Goal: Task Accomplishment & Management: Manage account settings

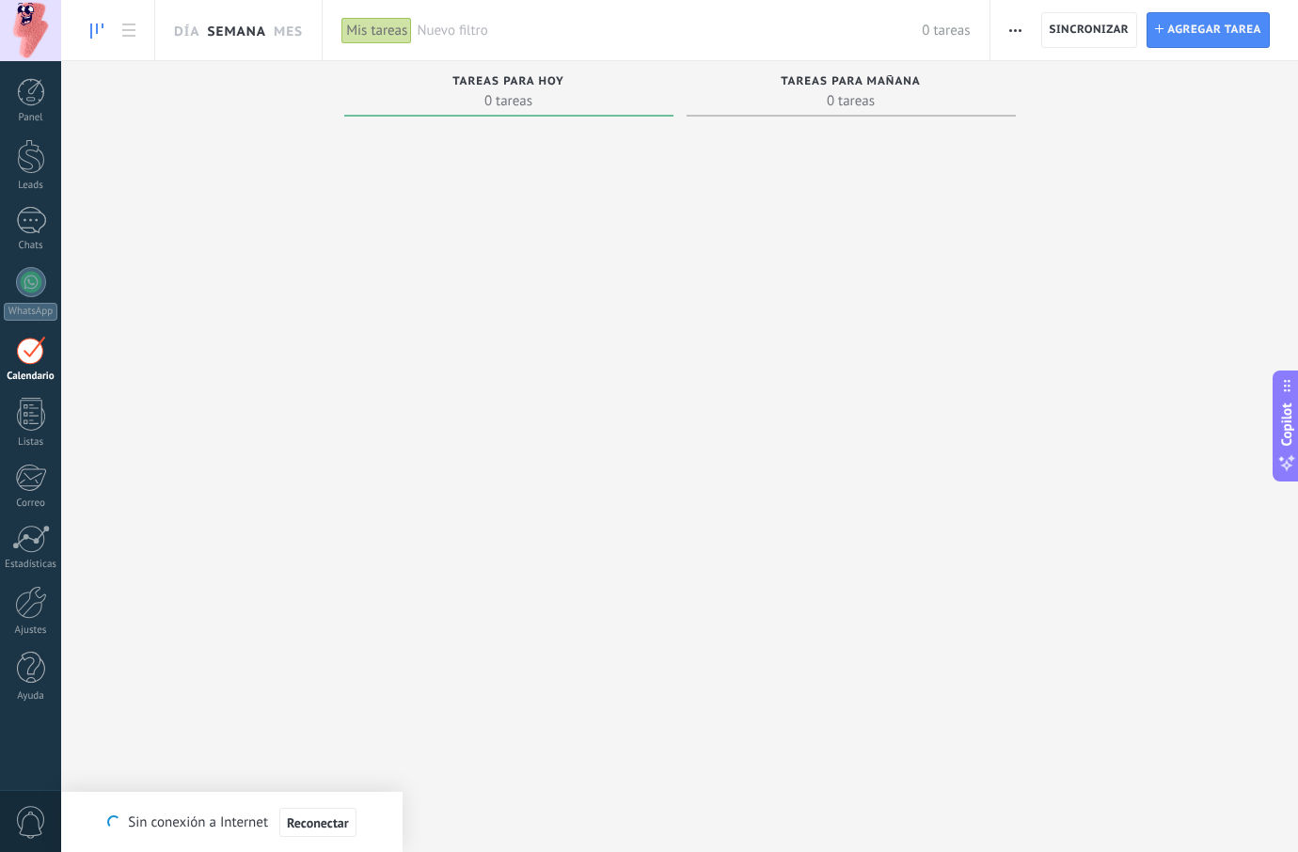
click at [231, 32] on link "Semana" at bounding box center [236, 30] width 59 height 60
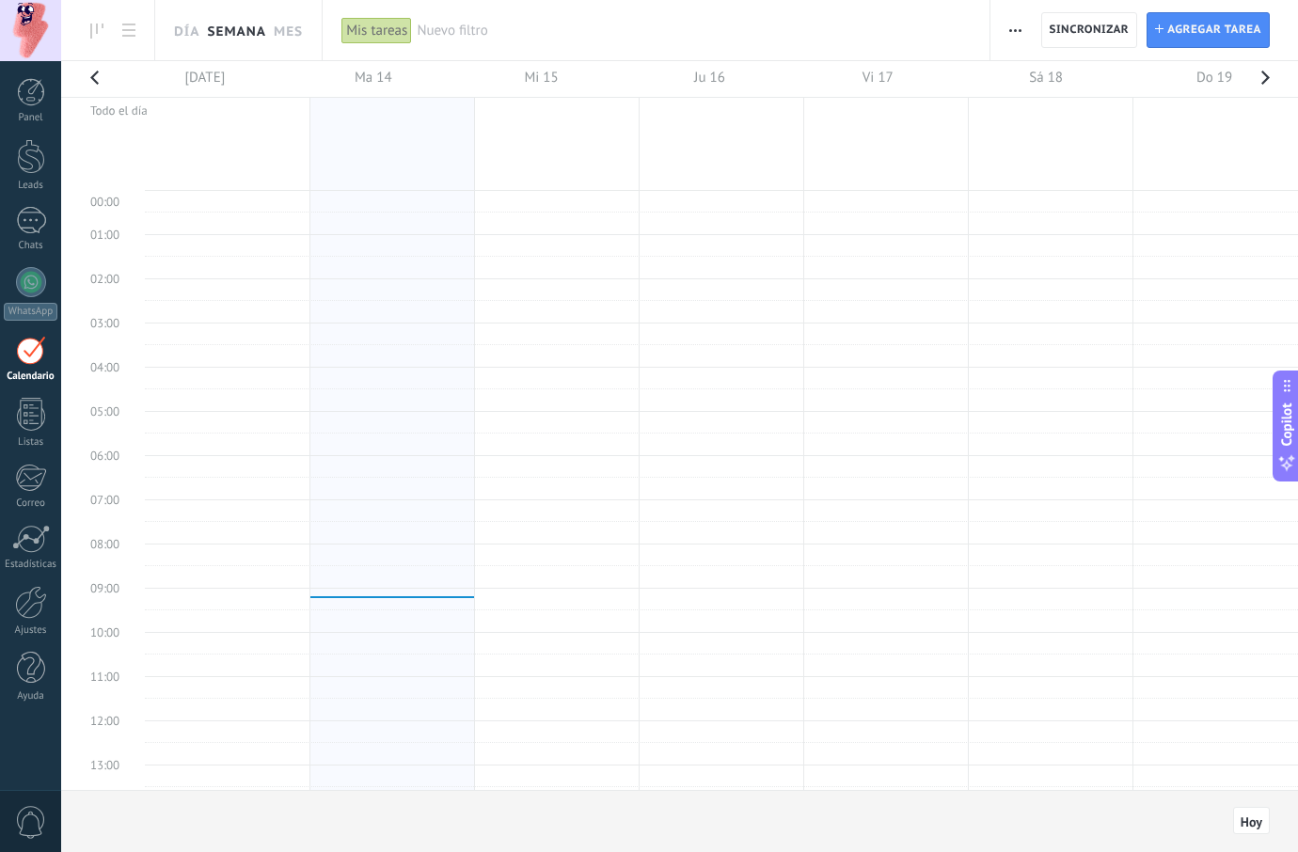
click at [328, 316] on td at bounding box center [721, 312] width 1153 height 23
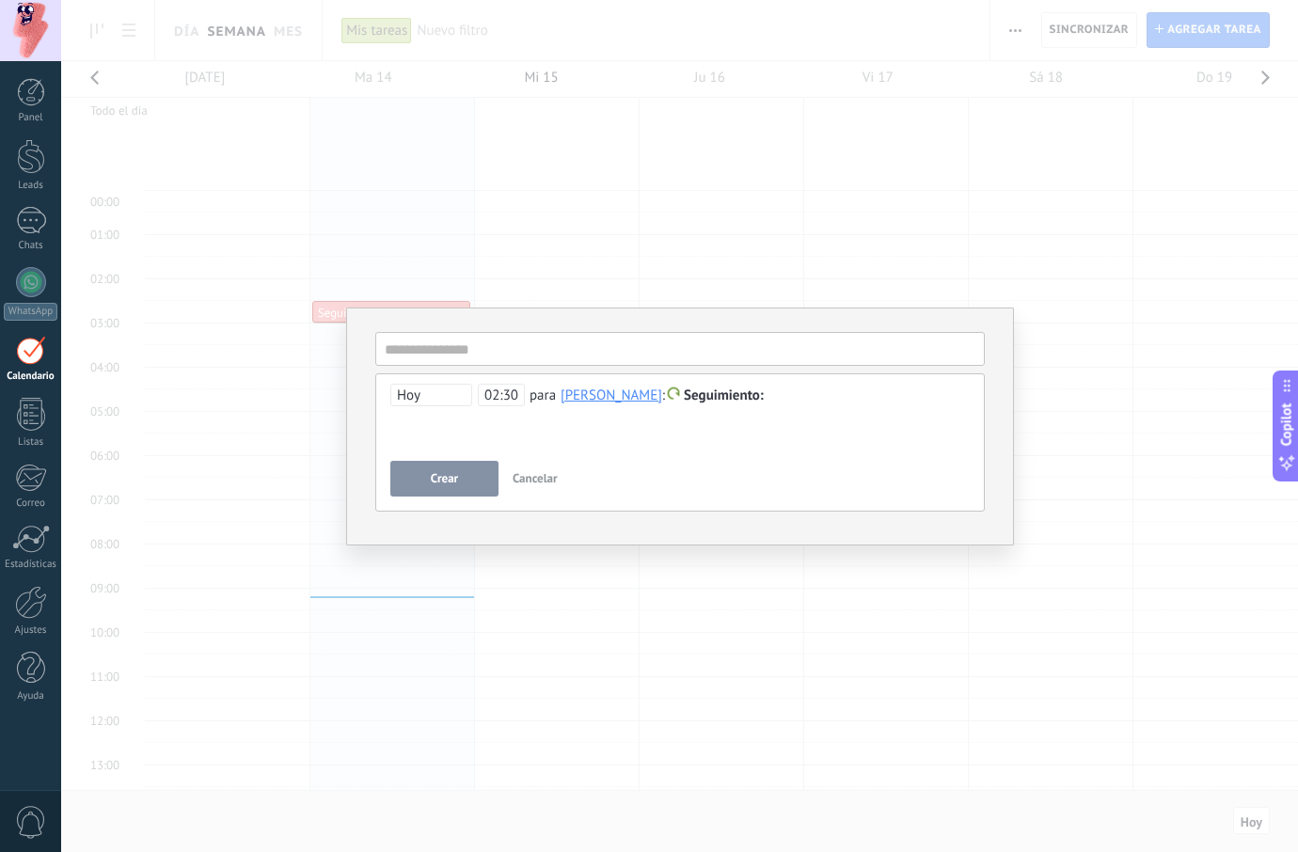
click at [384, 278] on div "**********" at bounding box center [679, 426] width 1237 height 852
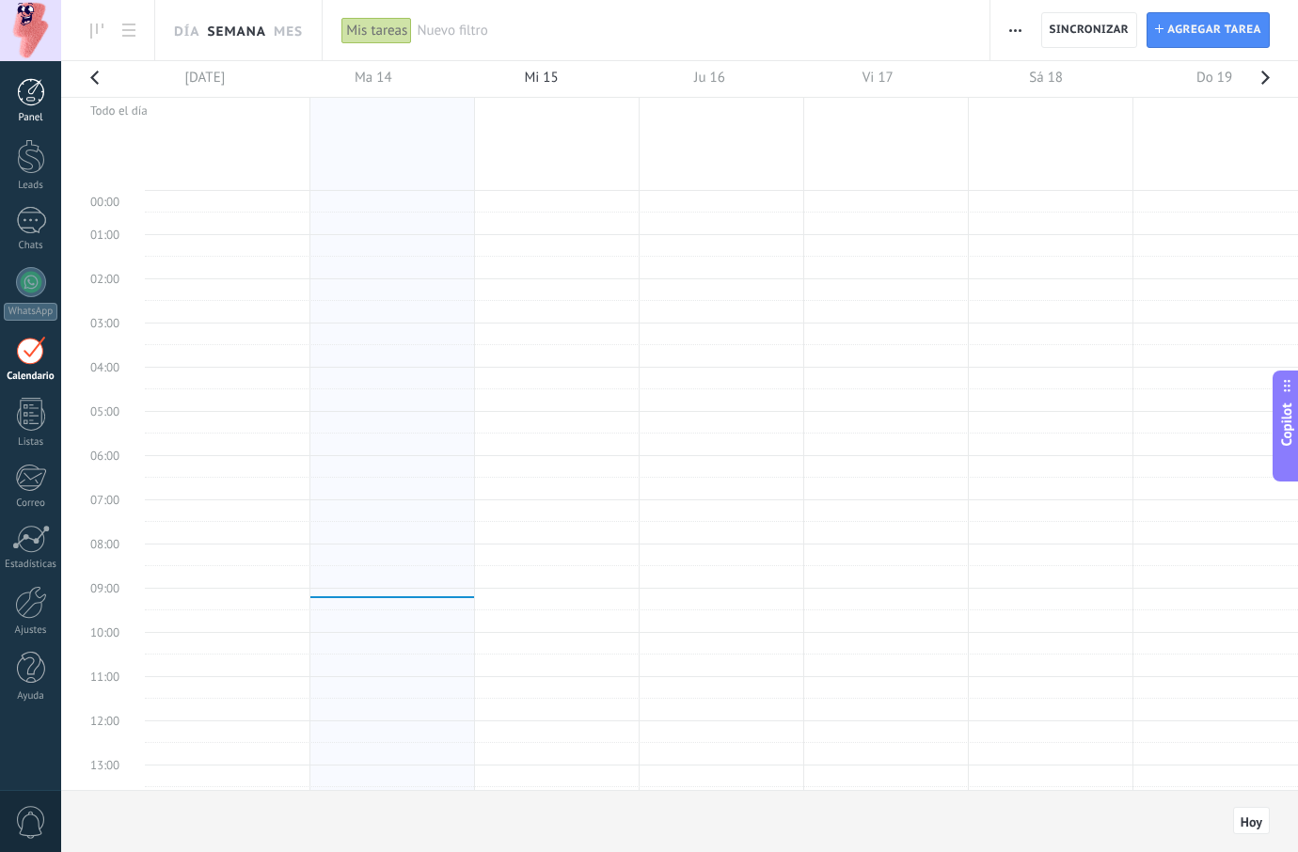
click at [51, 91] on link "Panel" at bounding box center [30, 101] width 61 height 46
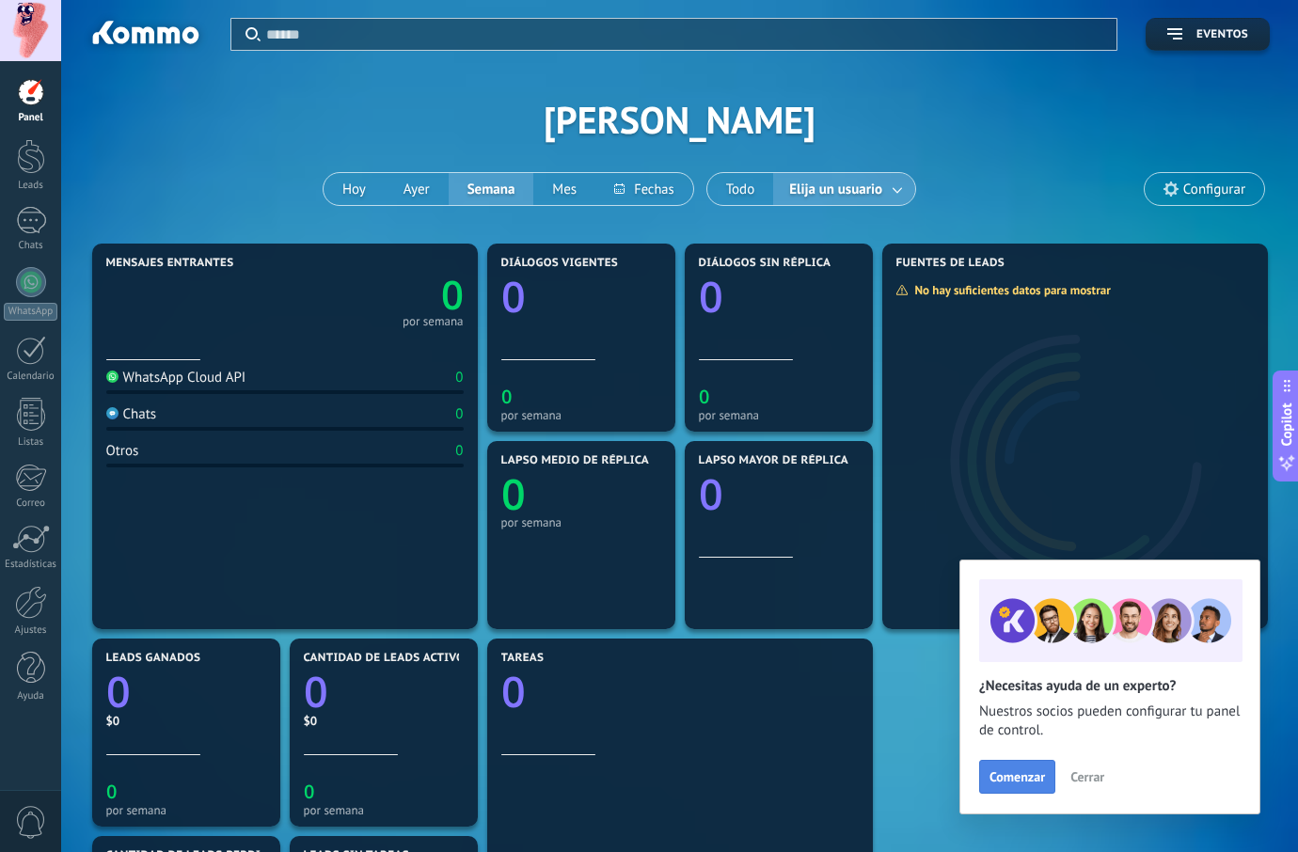
click at [1034, 779] on span "Comenzar" at bounding box center [1018, 776] width 56 height 13
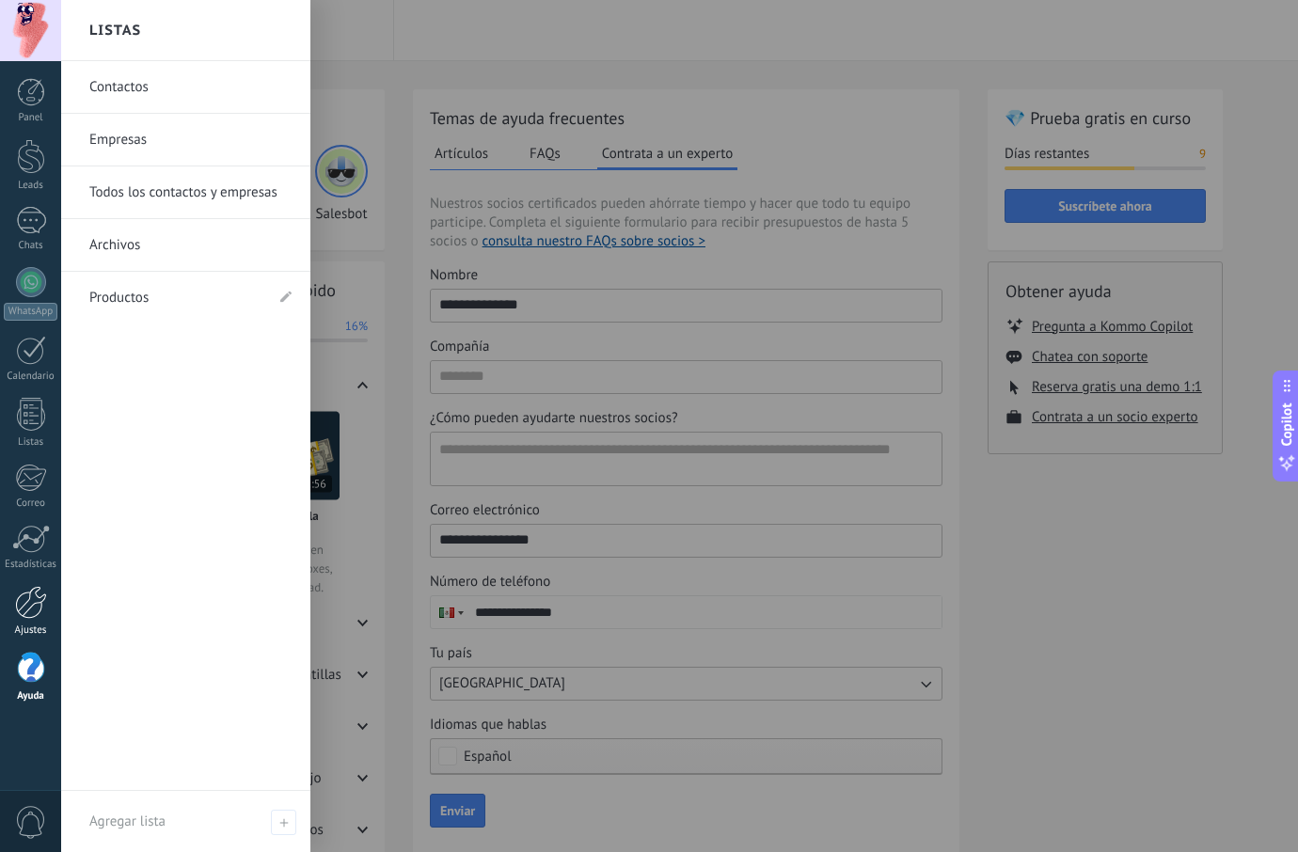
click at [36, 610] on div at bounding box center [31, 602] width 32 height 33
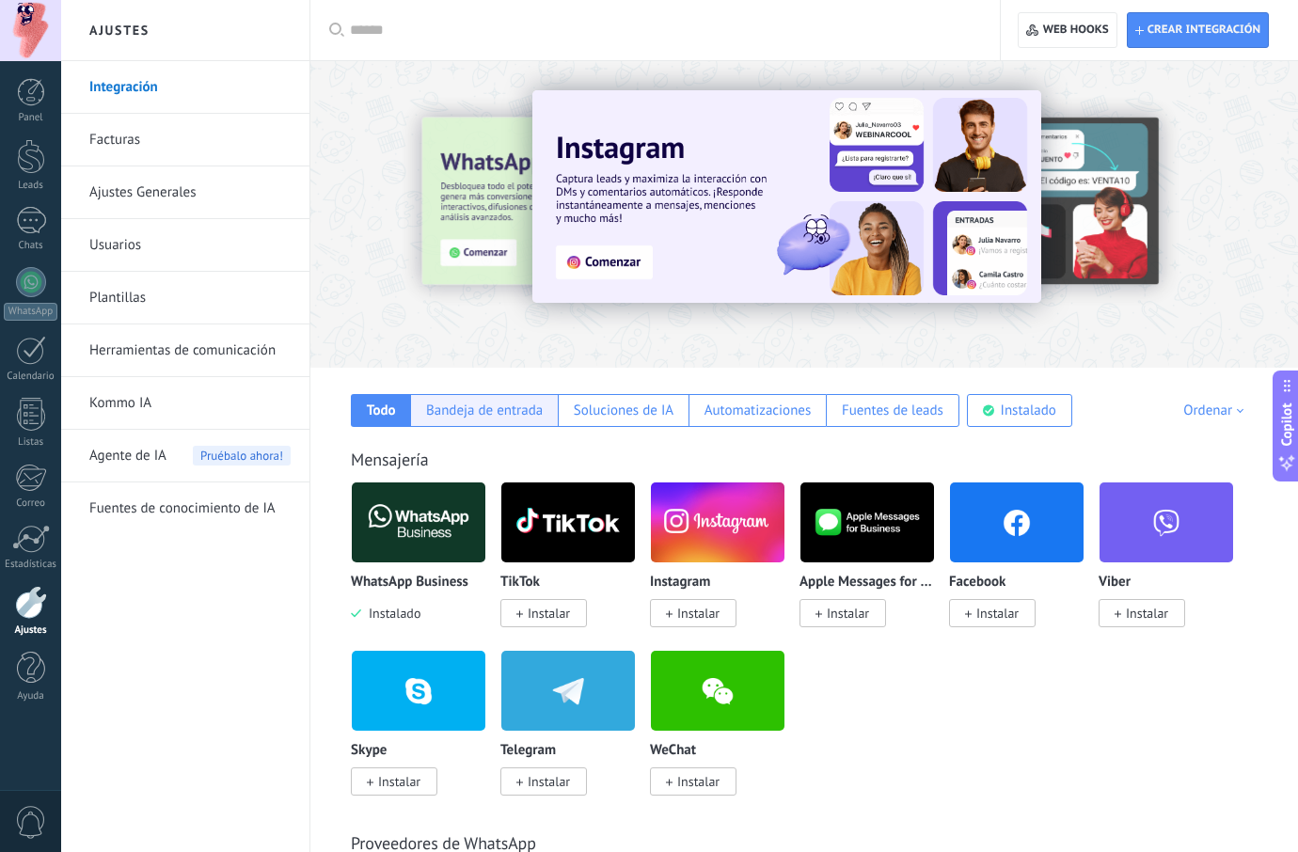
click at [519, 407] on div "Bandeja de entrada" at bounding box center [484, 411] width 117 height 18
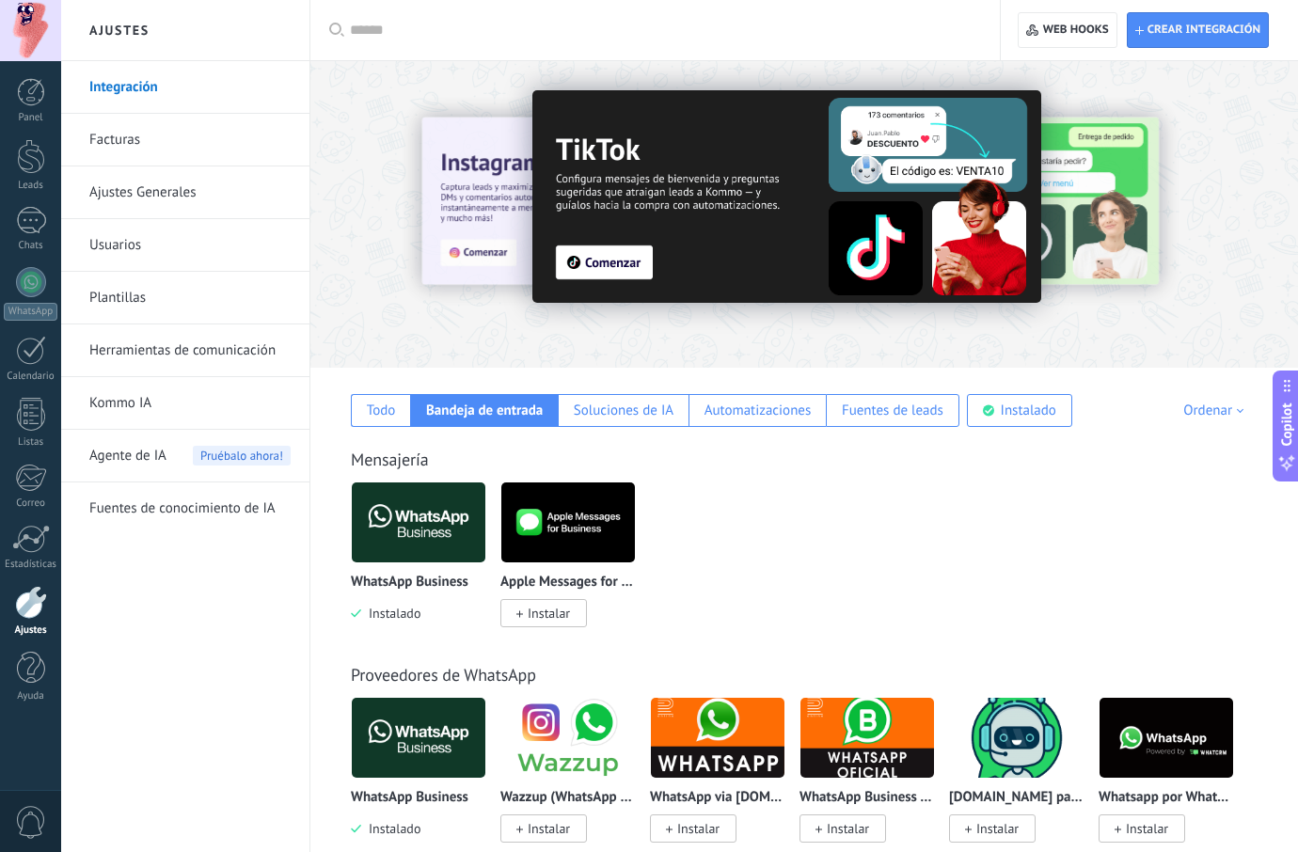
click at [148, 133] on link "Facturas" at bounding box center [189, 140] width 201 height 53
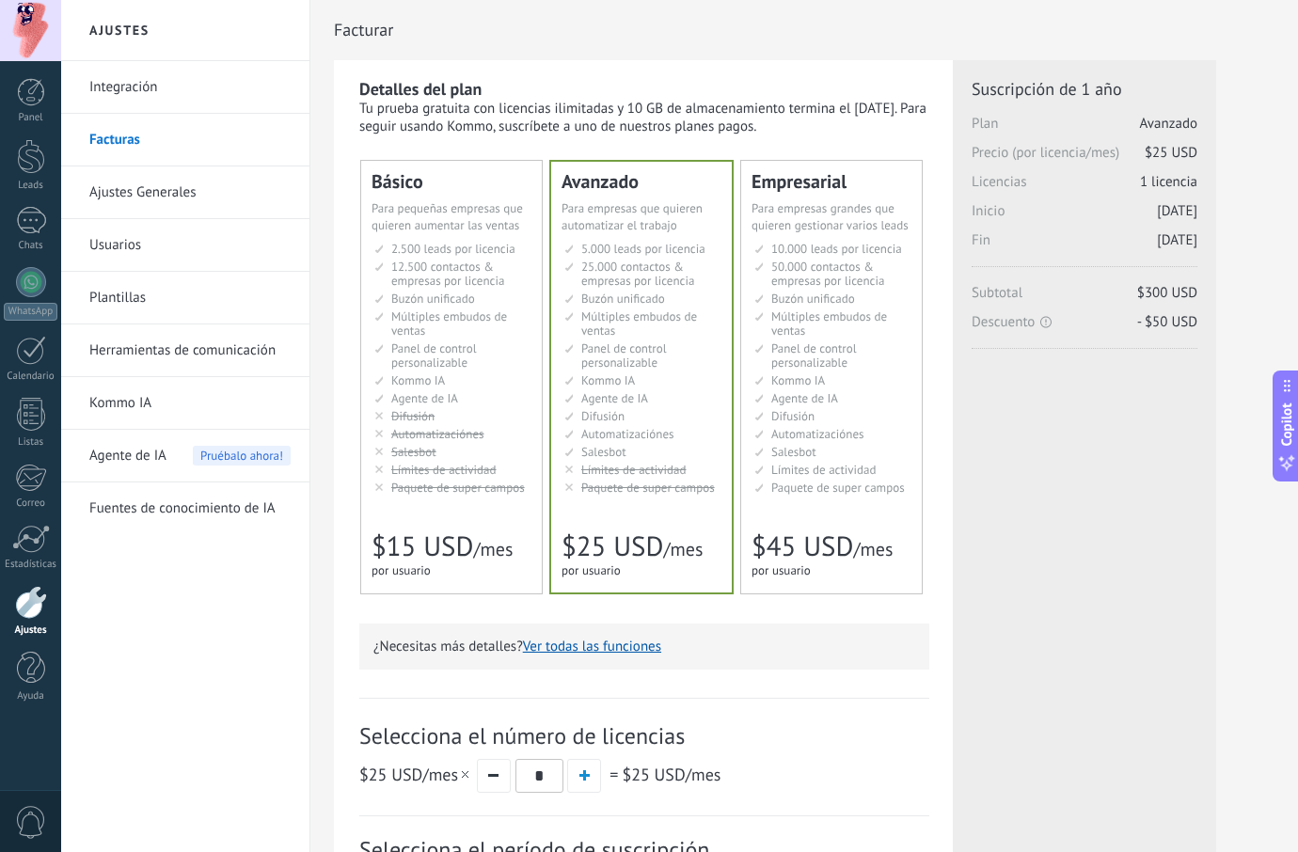
click at [423, 289] on ul "2.500 сделок на место 2.500 leads per seat 2.500 leads por licencia 添加线索和联系人 2.…" at bounding box center [452, 368] width 157 height 253
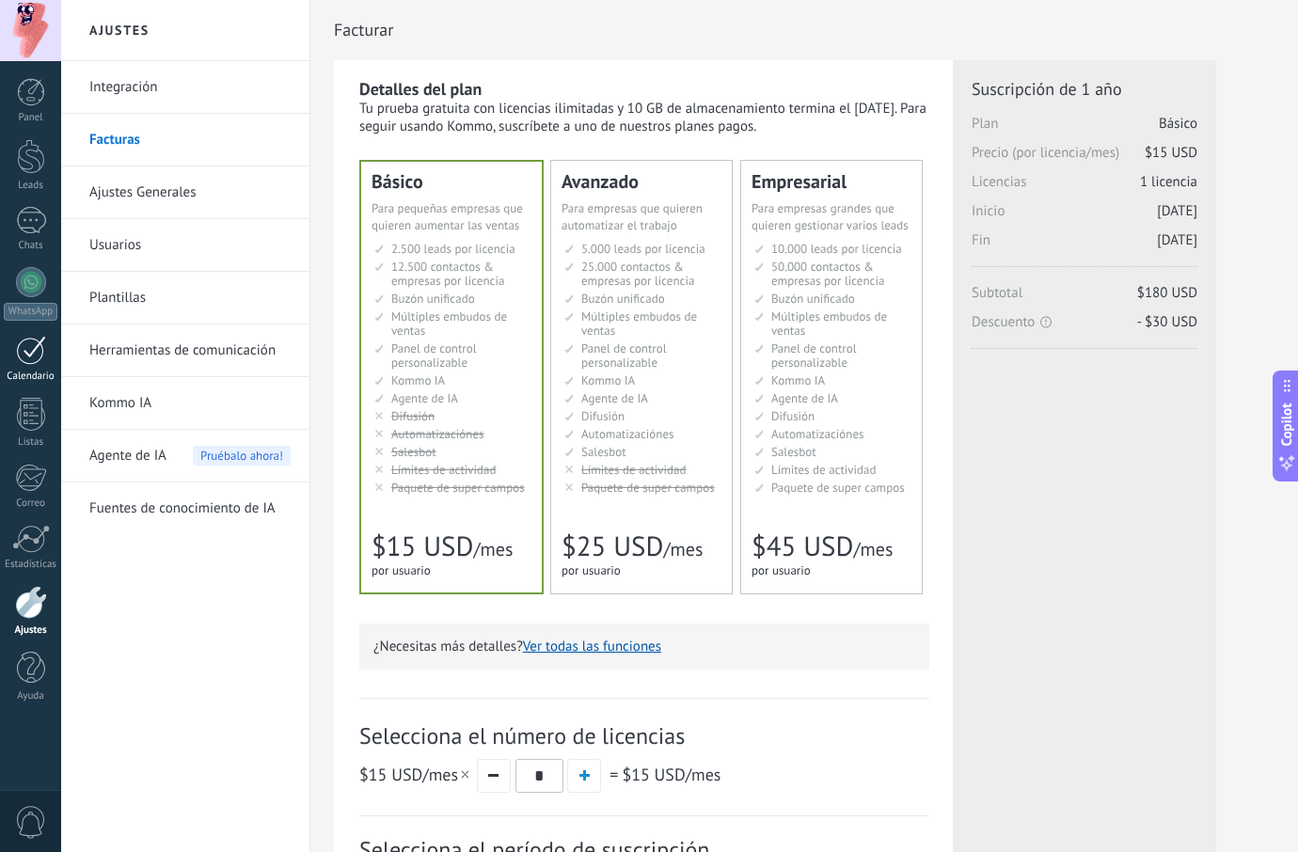
click at [14, 364] on link "Calendario" at bounding box center [30, 359] width 61 height 47
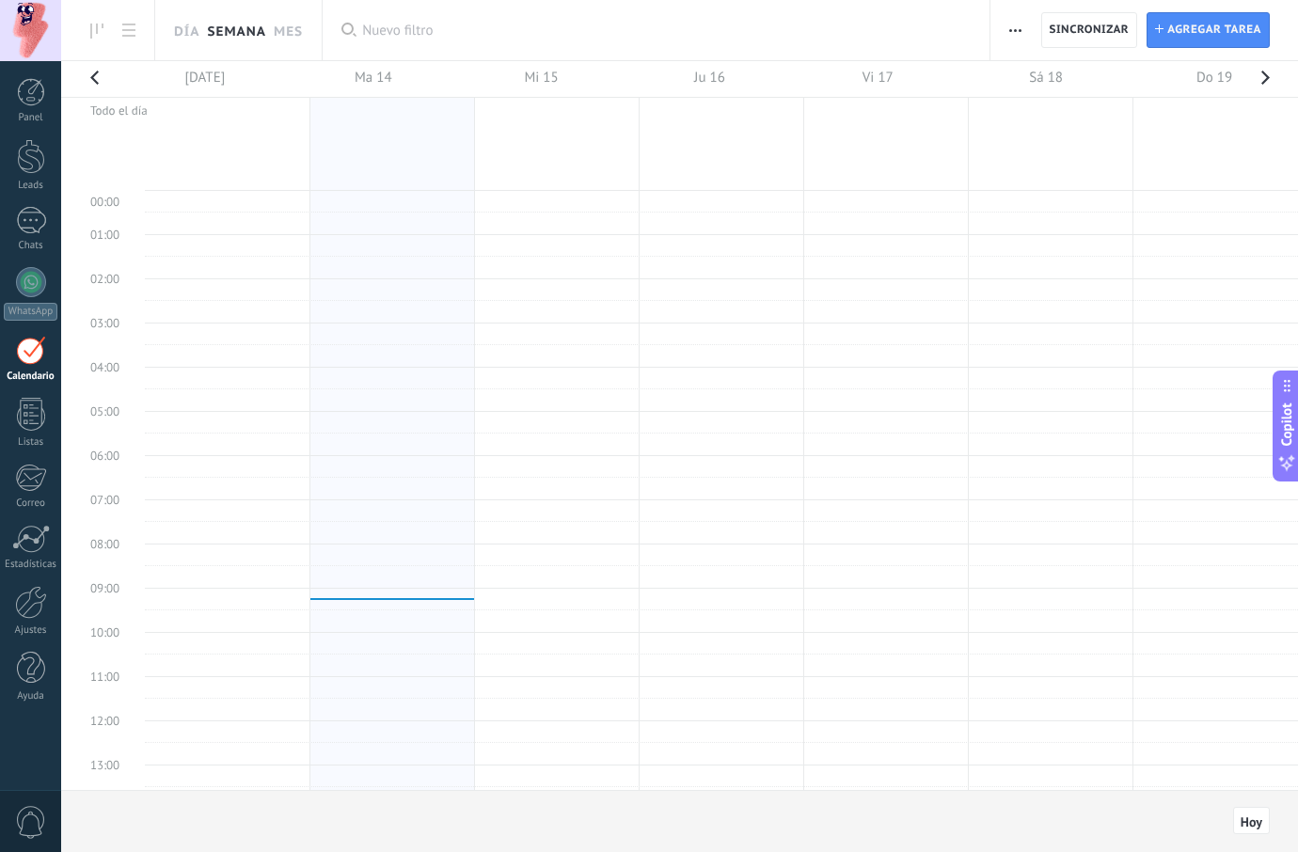
scroll to position [355, 0]
click at [102, 73] on button "button" at bounding box center [94, 83] width 38 height 44
click at [46, 91] on link "Panel" at bounding box center [30, 101] width 61 height 46
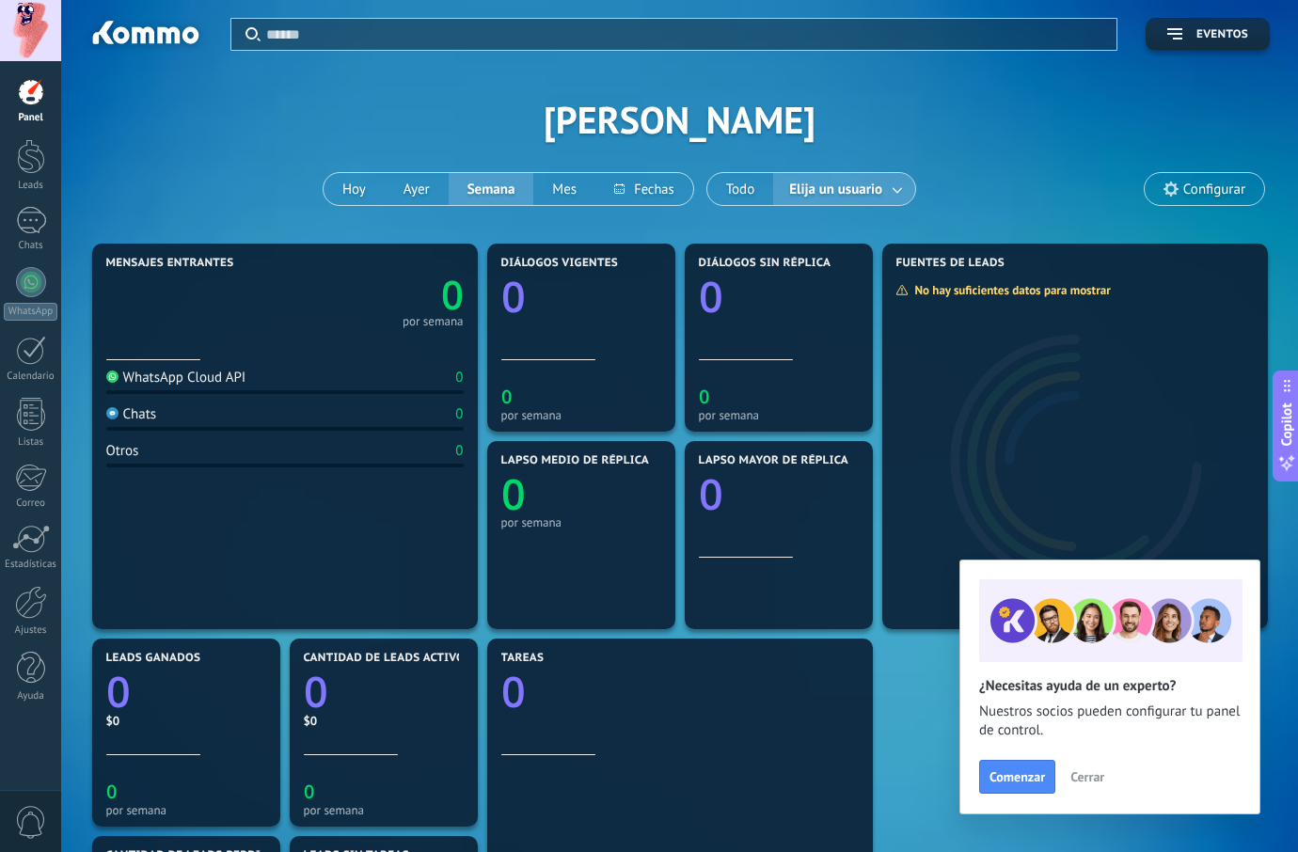
click at [1089, 779] on span "Cerrar" at bounding box center [1088, 776] width 34 height 13
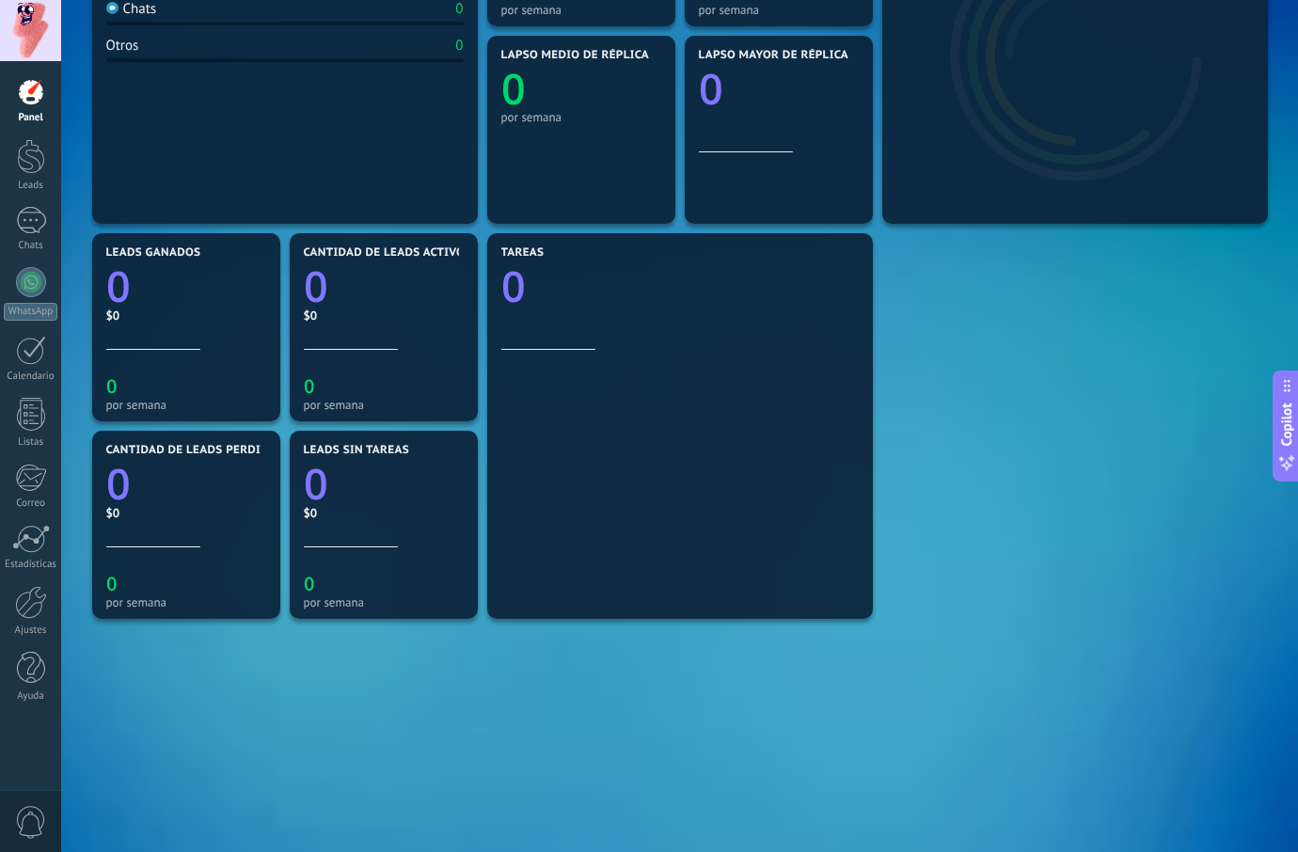
scroll to position [198, 0]
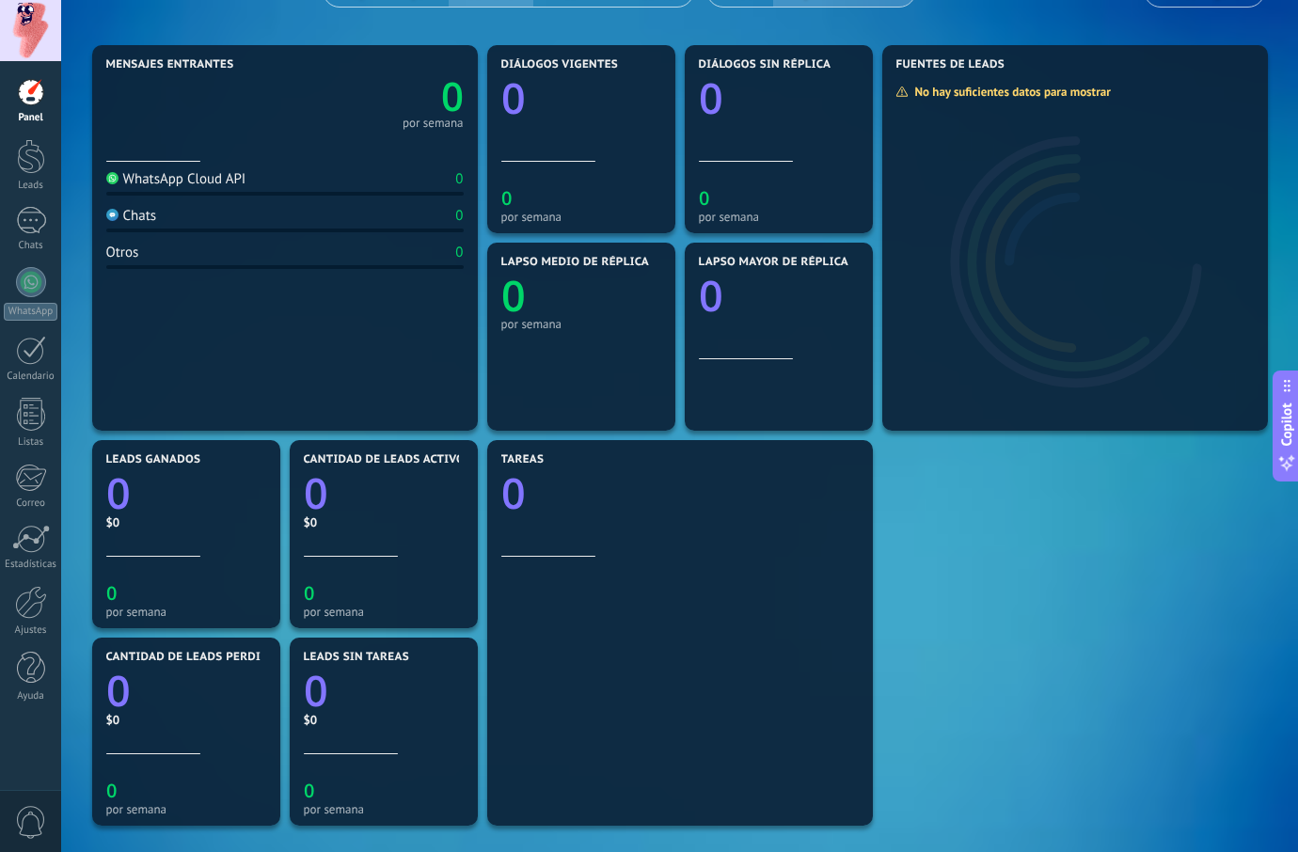
click at [339, 200] on div "WhatsApp Cloud API 0 Chats 0 Otros 0" at bounding box center [284, 290] width 357 height 257
click at [349, 108] on icon "0" at bounding box center [374, 91] width 179 height 40
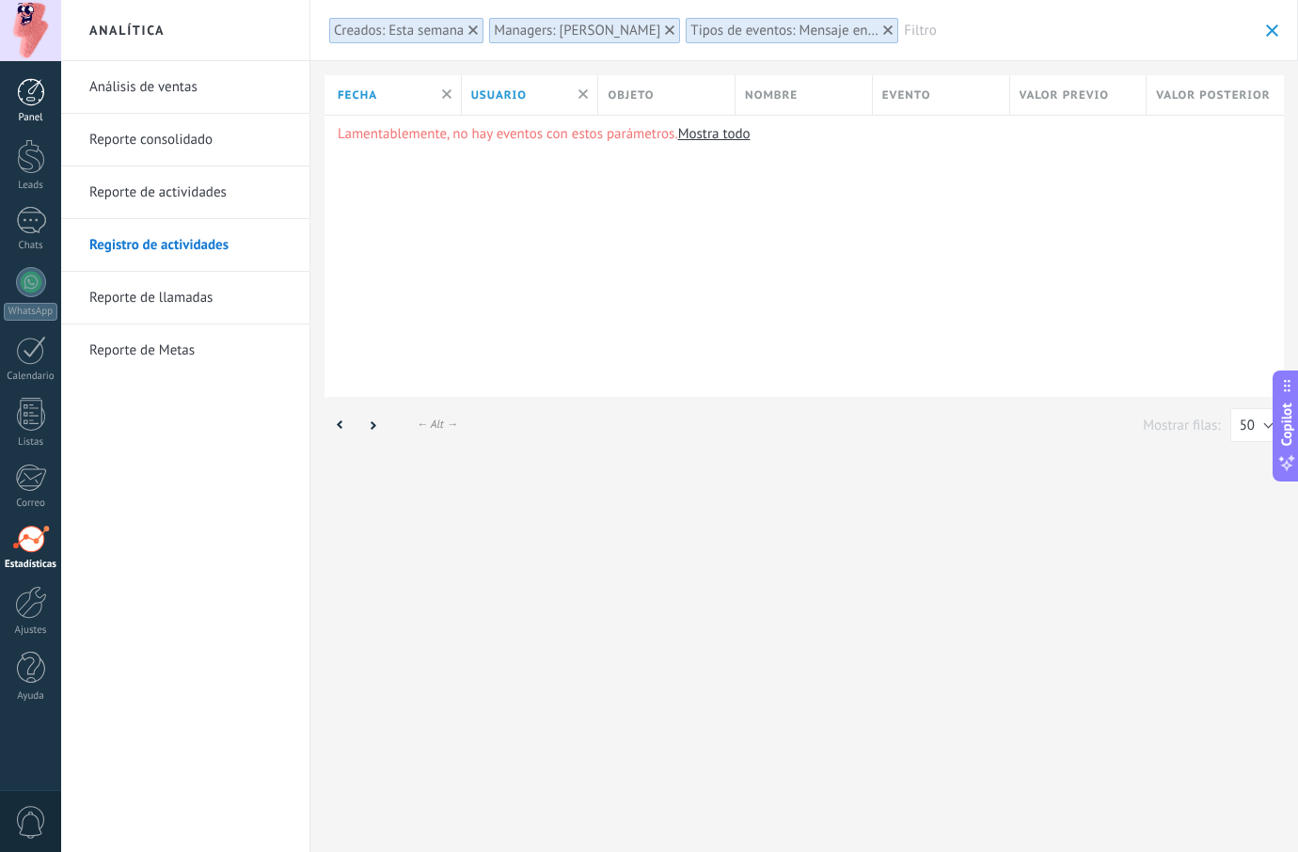
click at [41, 97] on div at bounding box center [31, 92] width 28 height 28
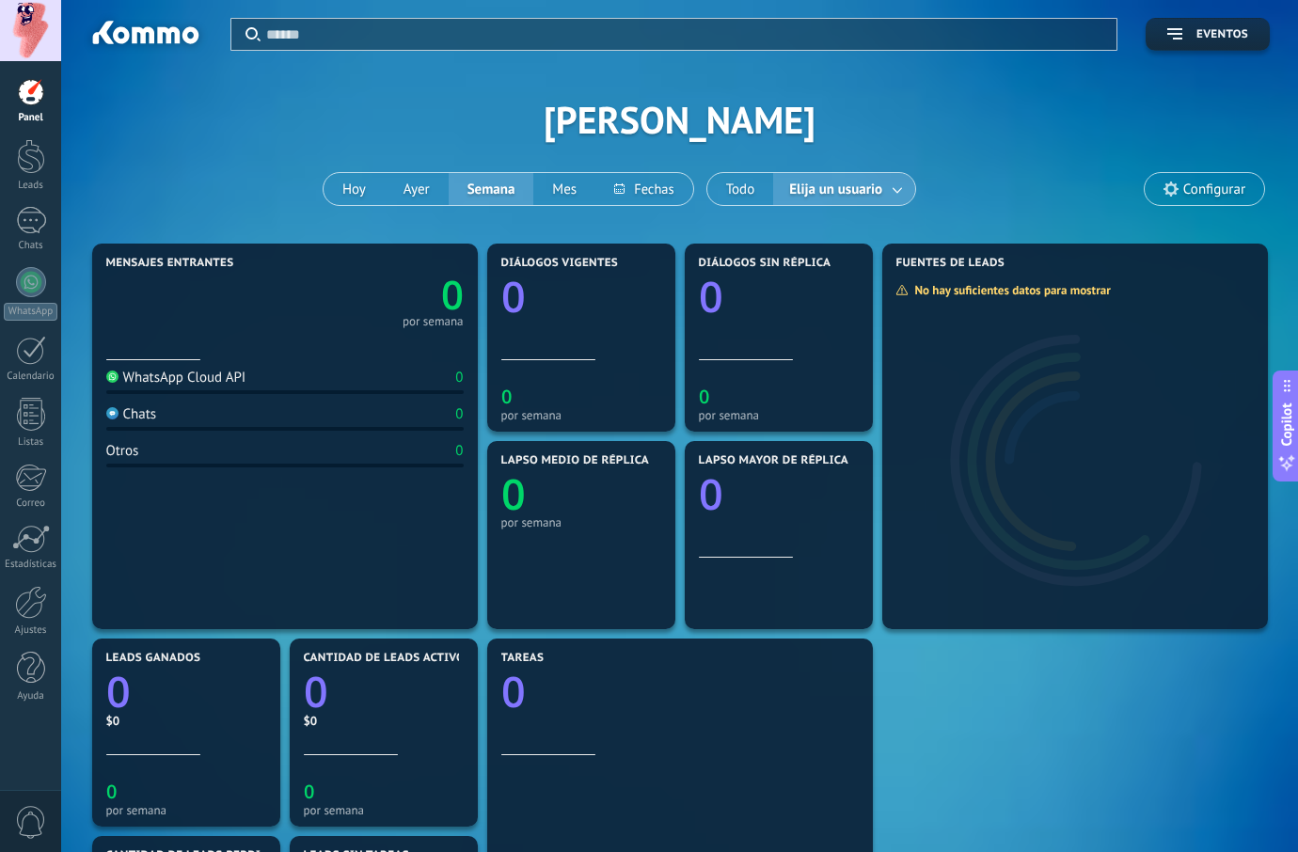
click at [690, 178] on div "Aplicar Eventos [PERSON_NAME][DATE] [DATE] Semana Mes Todo Elija un usuario Con…" at bounding box center [679, 119] width 1181 height 239
click at [649, 214] on div "Aplicar Eventos [PERSON_NAME][DATE] [DATE] Semana Mes Todo Elija un usuario Con…" at bounding box center [679, 119] width 1181 height 239
click at [653, 197] on button at bounding box center [643, 189] width 97 height 32
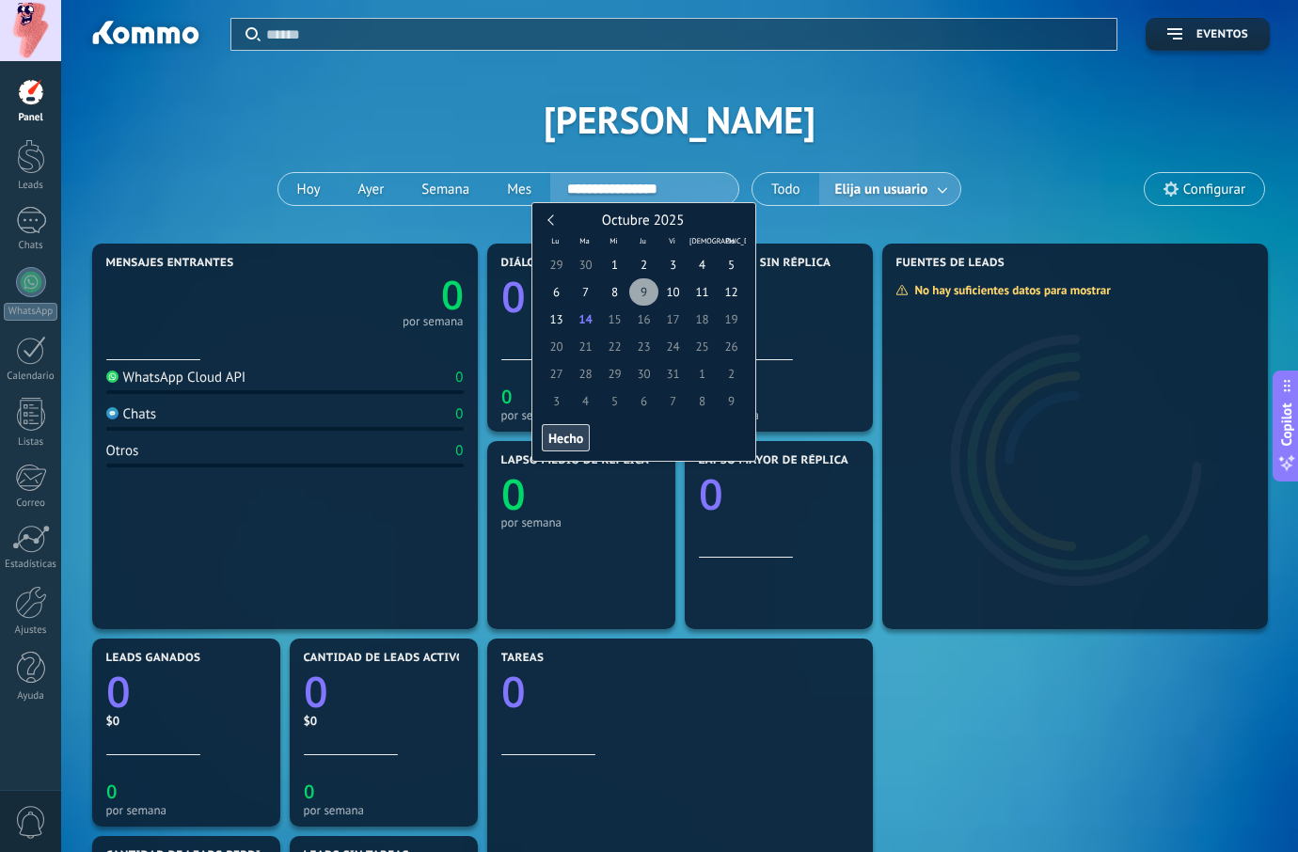
click at [636, 295] on span "9" at bounding box center [643, 291] width 29 height 27
type input "**********"
click at [554, 438] on span "Hecho" at bounding box center [565, 438] width 35 height 13
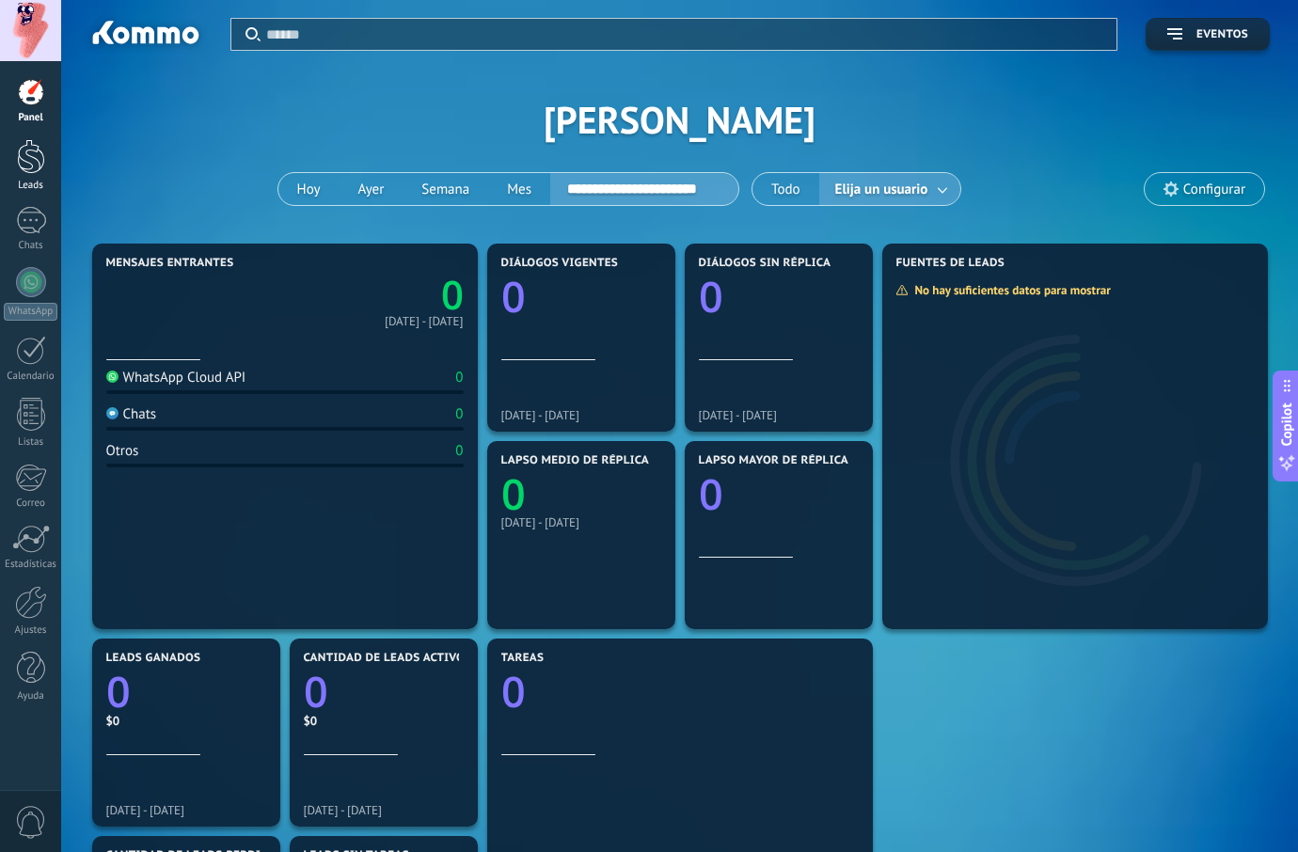
click at [39, 152] on div at bounding box center [31, 156] width 28 height 35
